Goal: Task Accomplishment & Management: Use online tool/utility

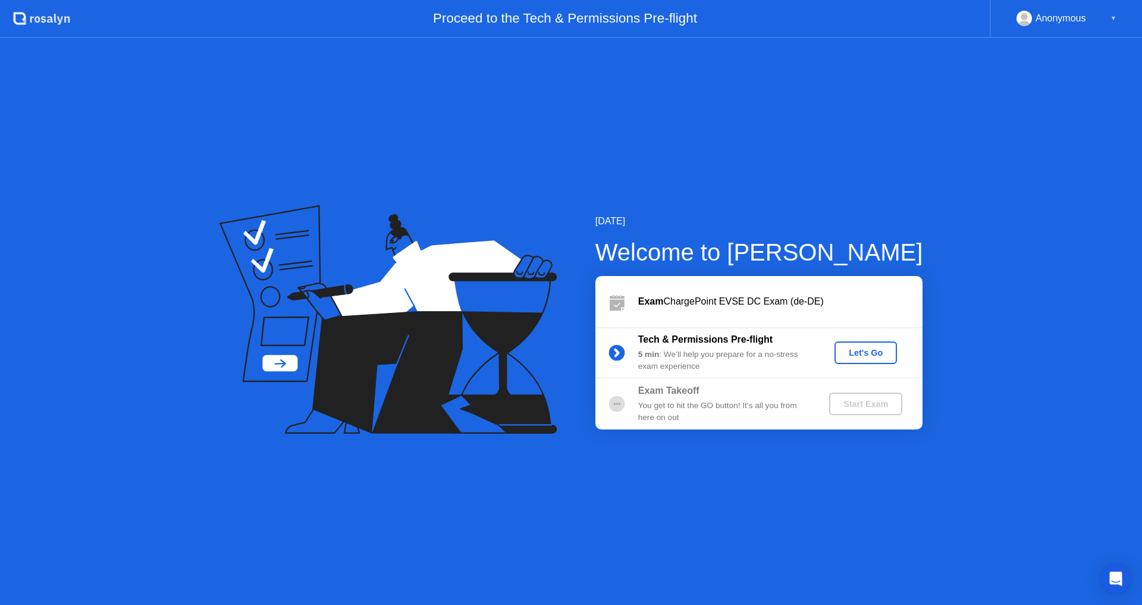
click at [860, 356] on div "Let's Go" at bounding box center [865, 353] width 53 height 10
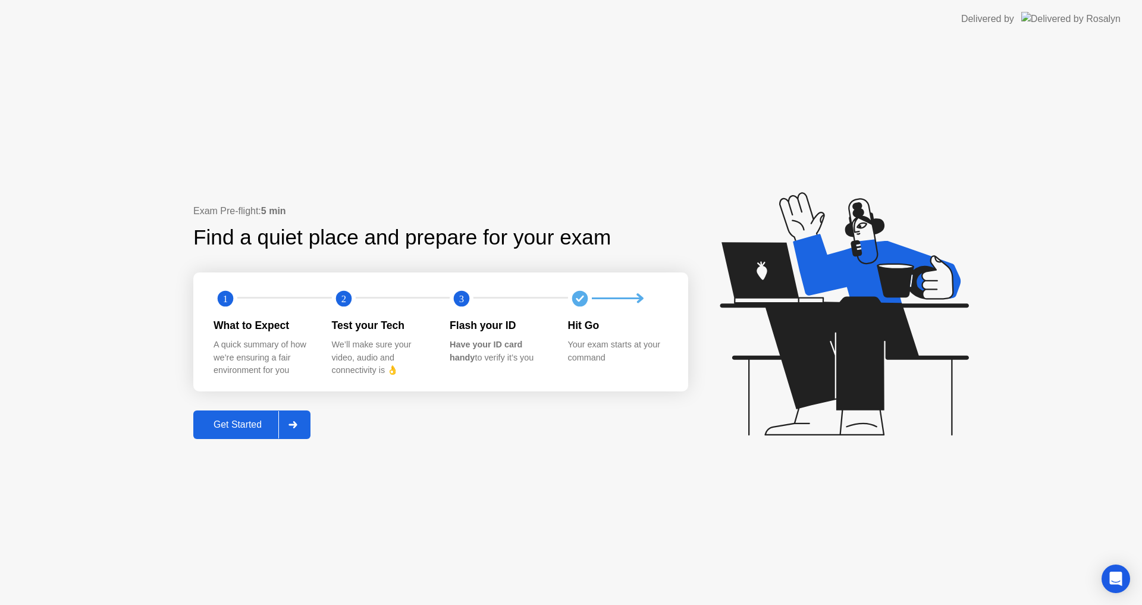
click at [251, 425] on div "Get Started" at bounding box center [237, 424] width 81 height 11
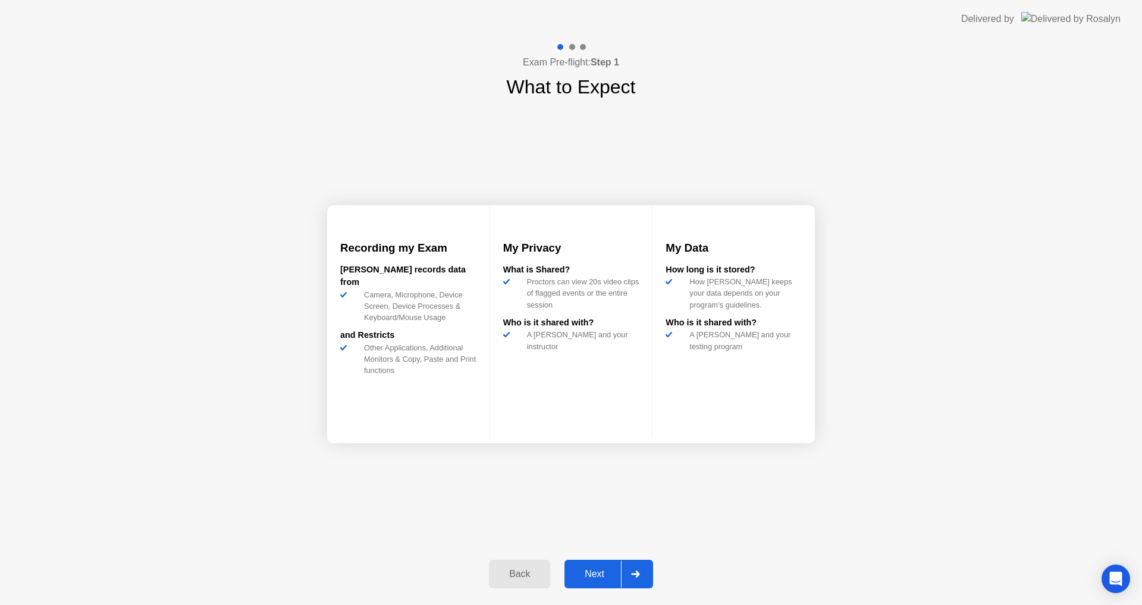
click at [577, 569] on div "Next" at bounding box center [594, 573] width 53 height 11
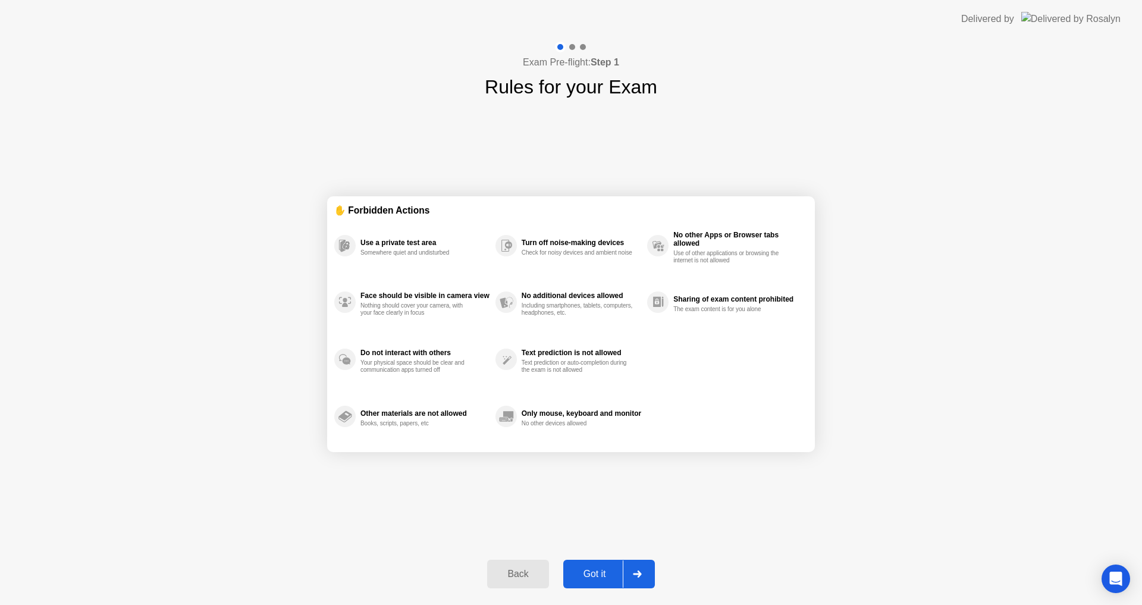
click at [586, 569] on div "Got it" at bounding box center [595, 573] width 56 height 11
select select "**********"
select select "*******"
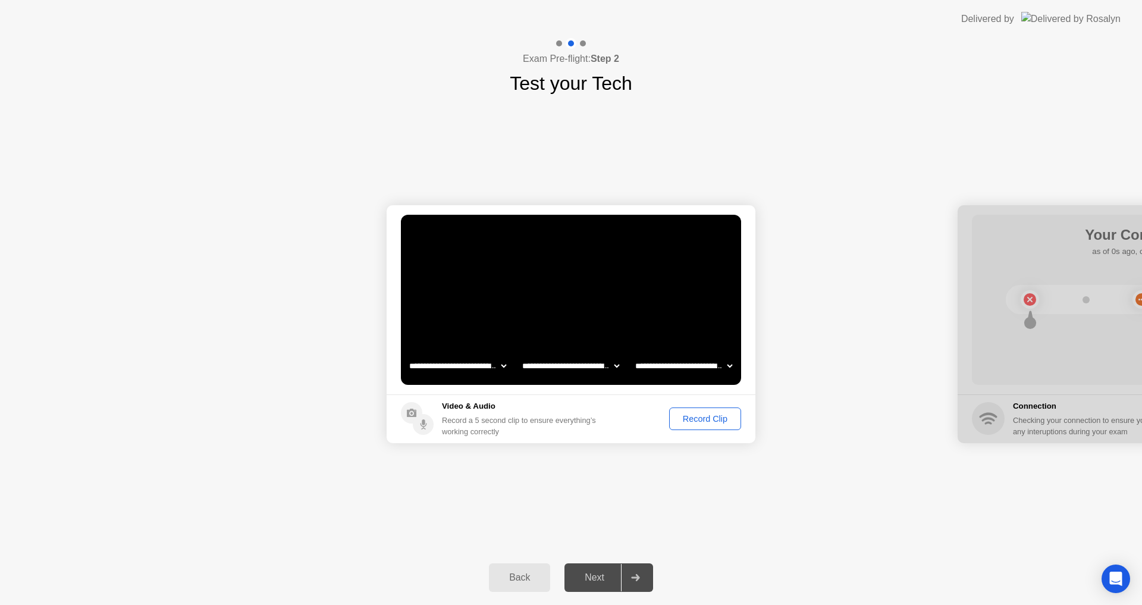
click at [687, 423] on div "Record Clip" at bounding box center [705, 419] width 64 height 10
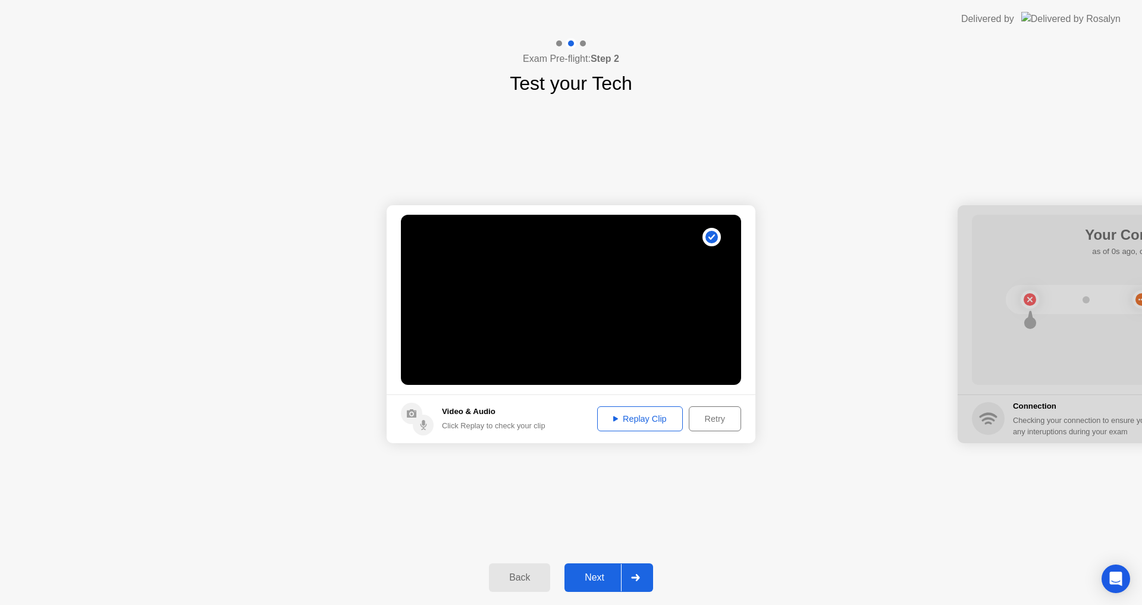
click at [600, 572] on div "Next" at bounding box center [594, 577] width 53 height 11
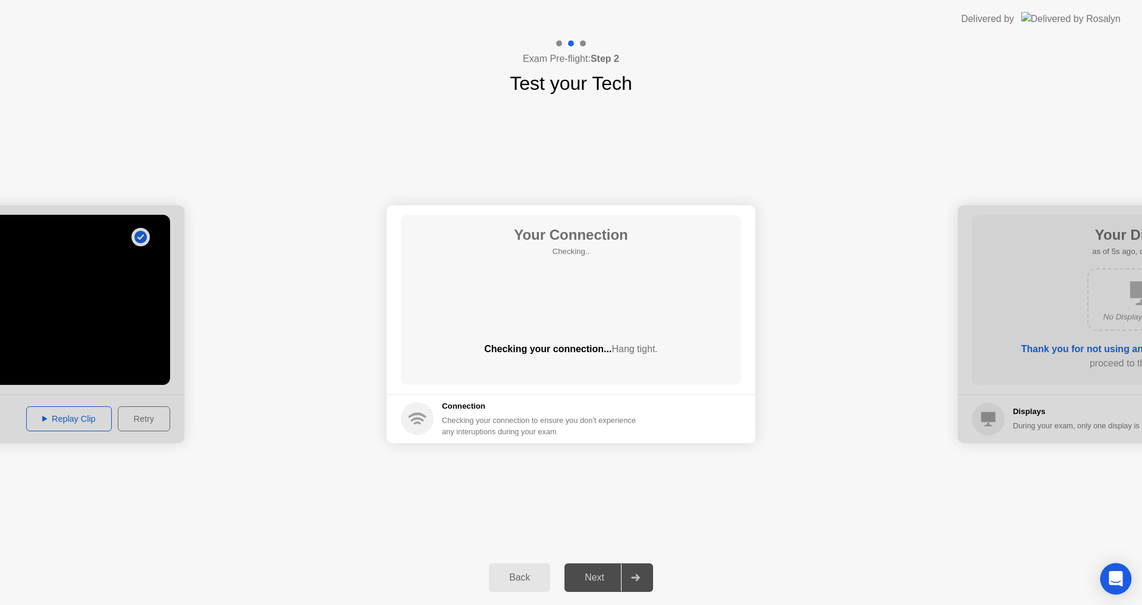
click at [1112, 580] on icon "Open Intercom Messenger" at bounding box center [1115, 578] width 14 height 15
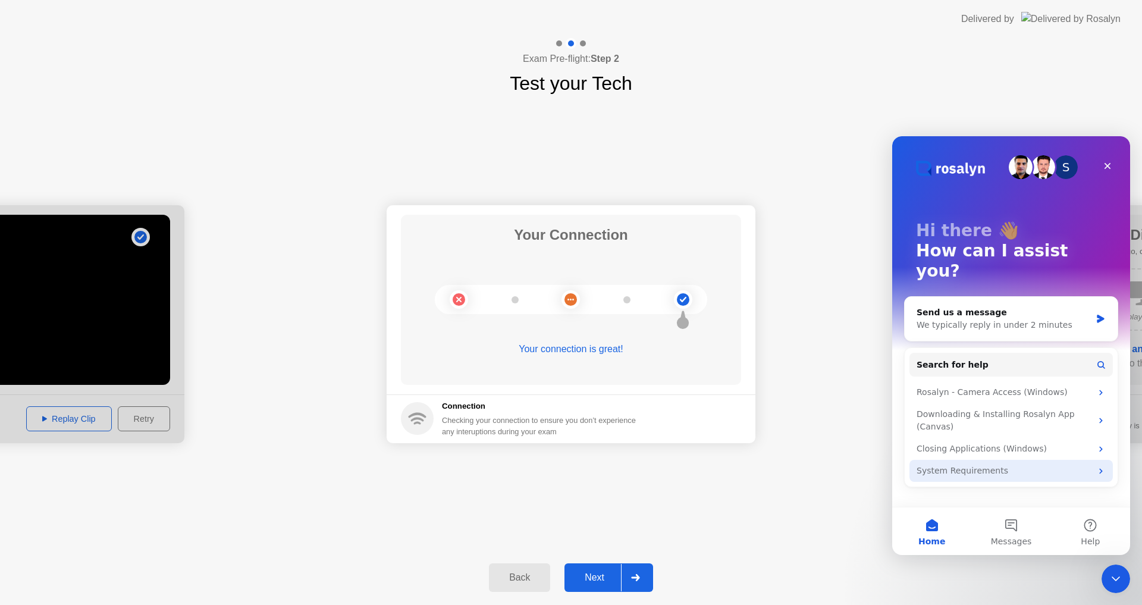
click at [988, 464] on div "System Requirements" at bounding box center [1003, 470] width 175 height 12
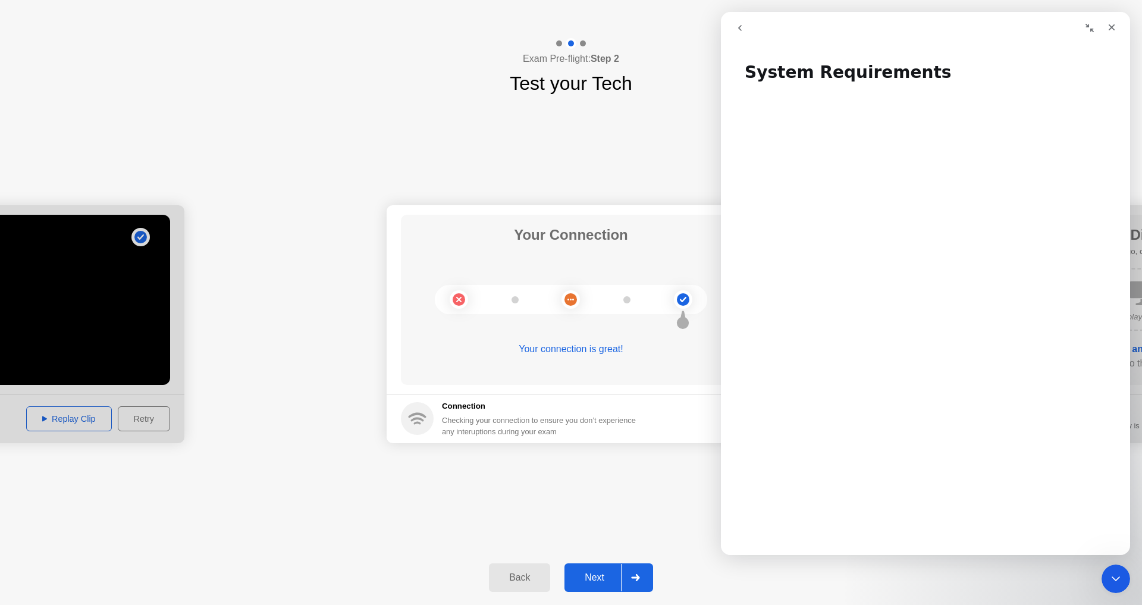
click at [639, 578] on icon at bounding box center [635, 577] width 8 height 7
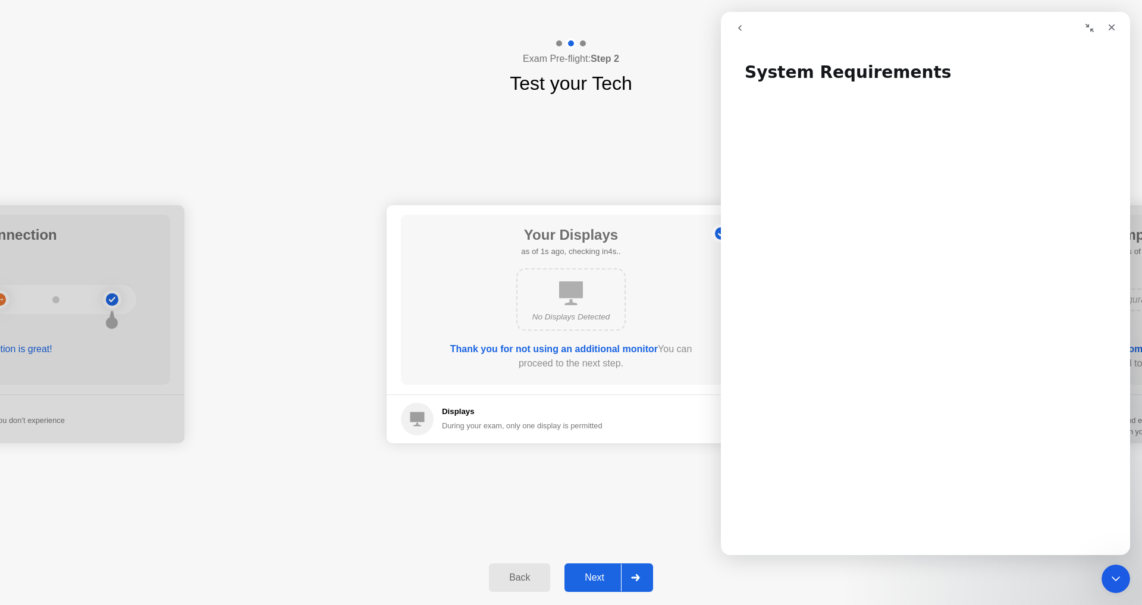
click at [639, 578] on icon at bounding box center [635, 577] width 8 height 7
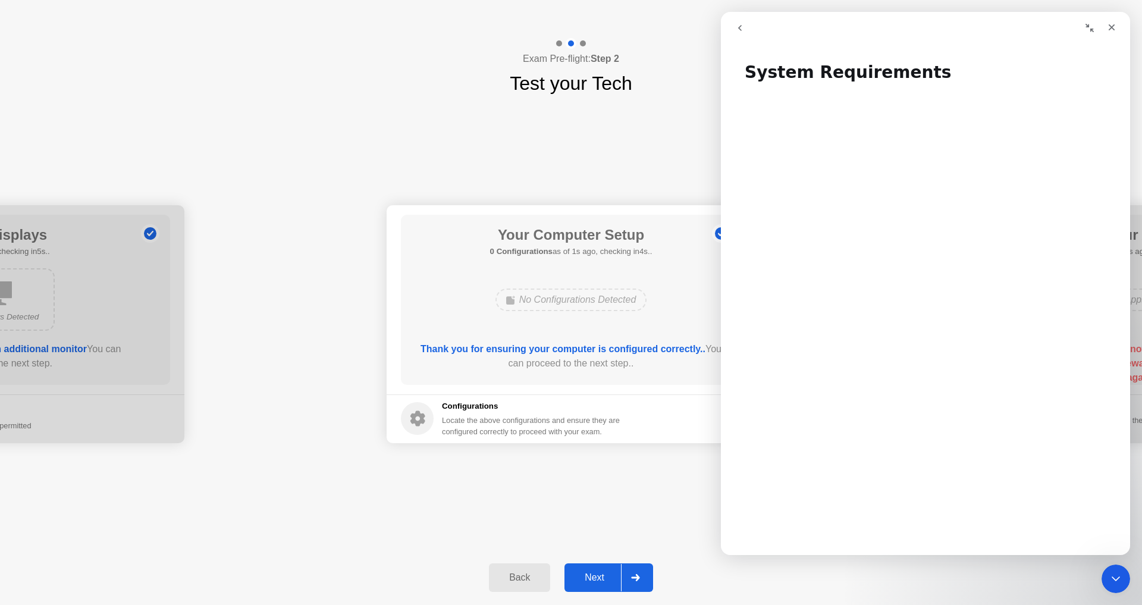
click at [639, 578] on icon at bounding box center [635, 577] width 8 height 7
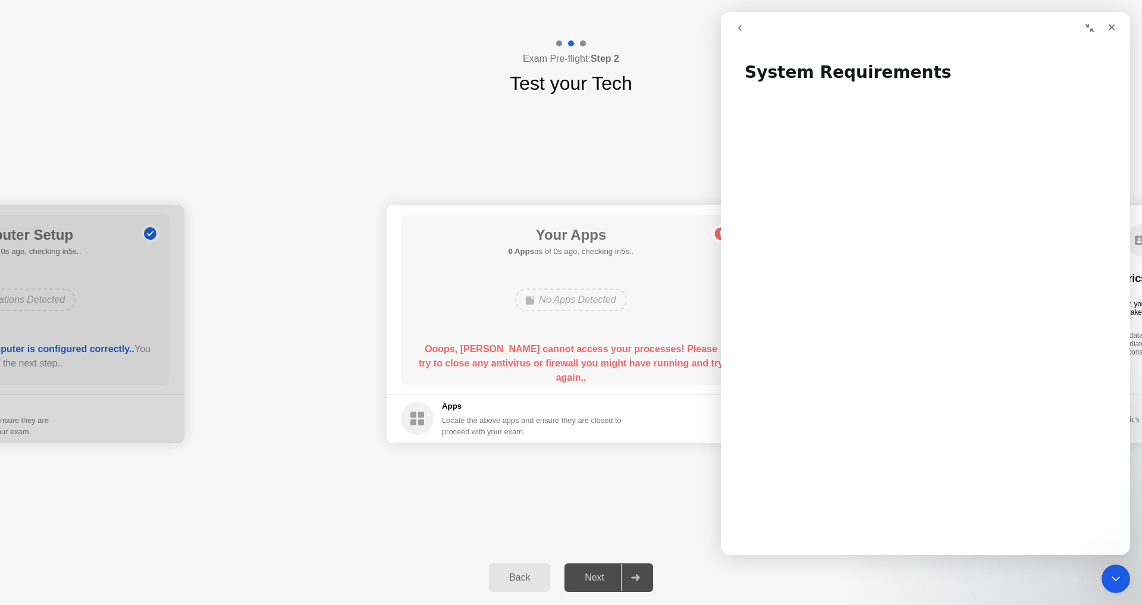
click at [639, 578] on icon at bounding box center [635, 577] width 8 height 7
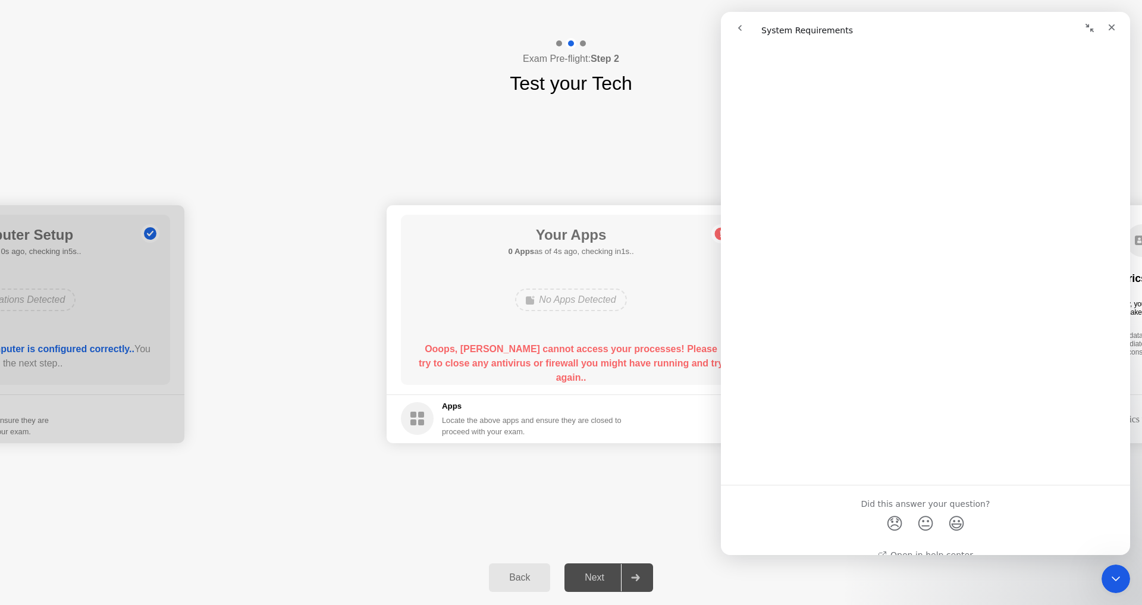
scroll to position [228, 0]
drag, startPoint x: 652, startPoint y: 114, endPoint x: 964, endPoint y: 3, distance: 331.9
click at [653, 114] on div "**********" at bounding box center [571, 324] width 1142 height 452
